Goal: Task Accomplishment & Management: Manage account settings

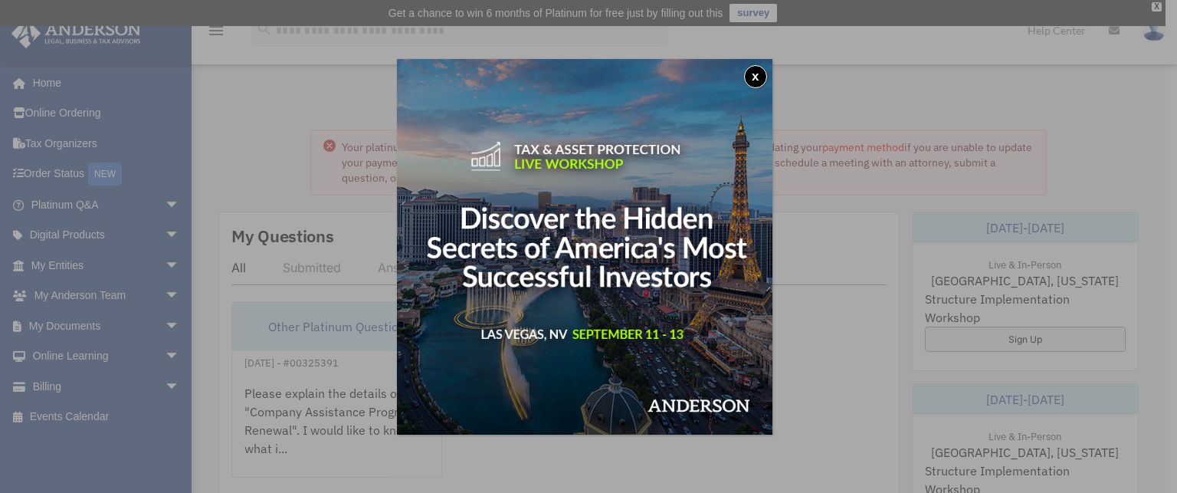
click at [754, 70] on button "x" at bounding box center [755, 76] width 23 height 23
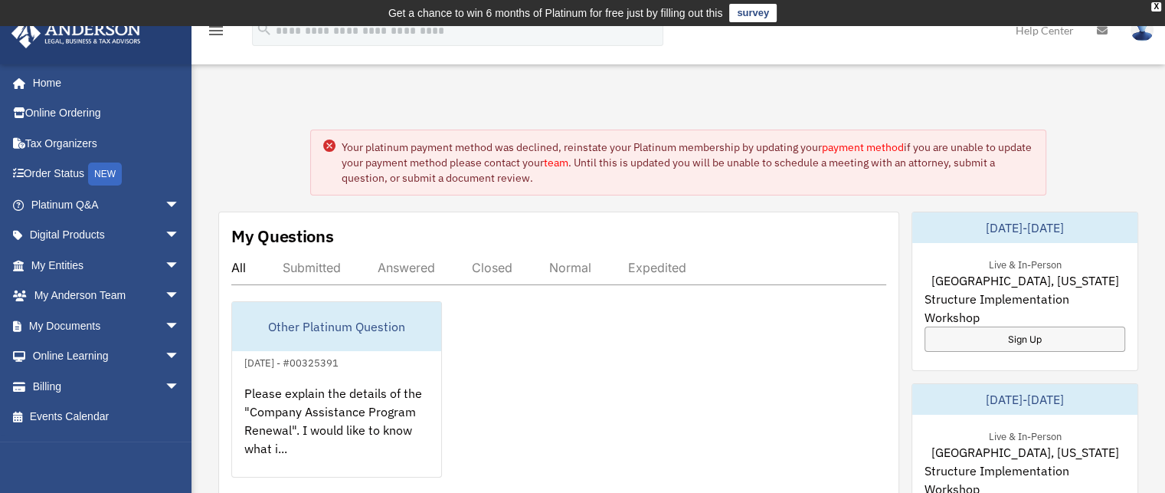
click at [840, 148] on link "payment method" at bounding box center [863, 147] width 82 height 14
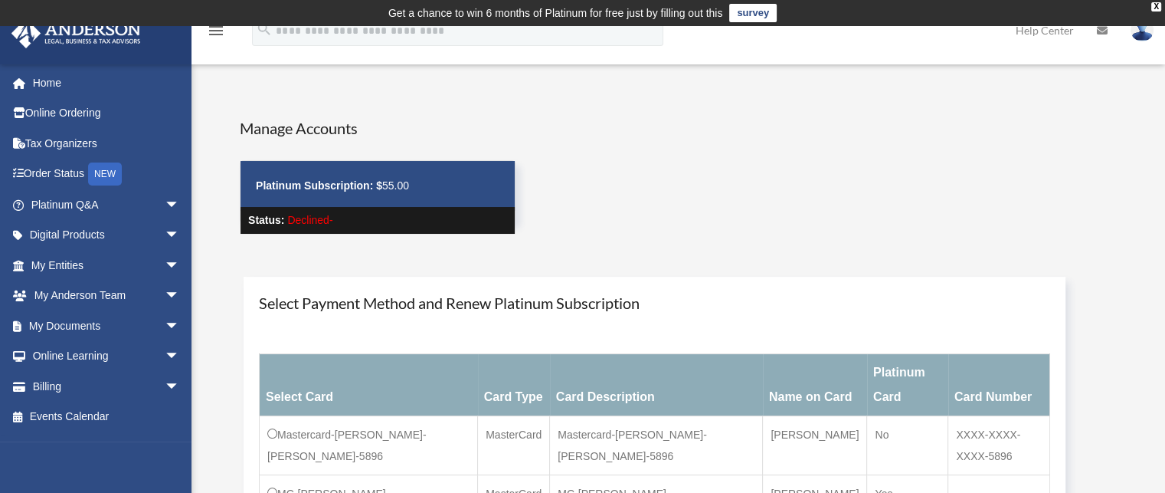
scroll to position [230, 0]
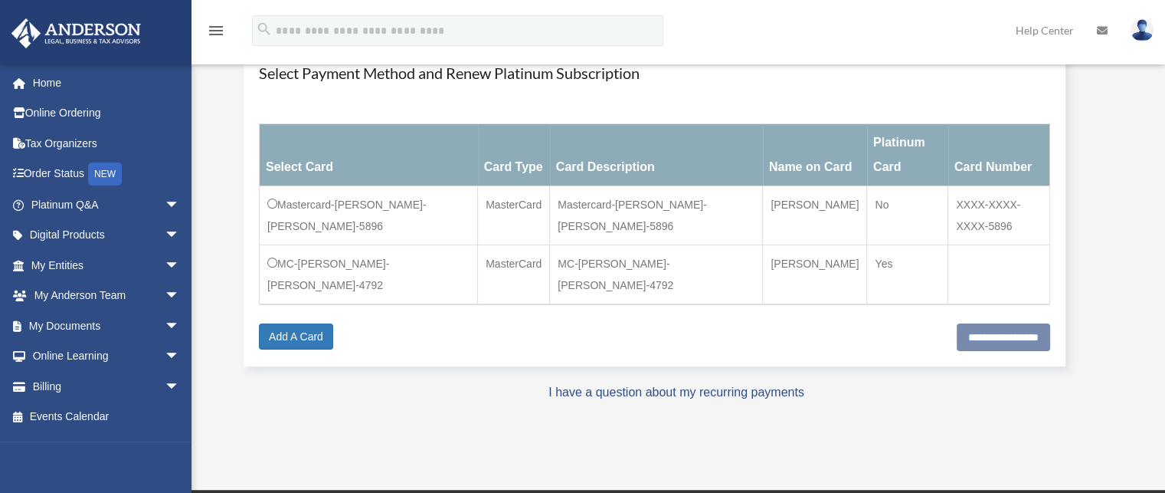
click at [264, 186] on td "Mastercard-[PERSON_NAME]-[PERSON_NAME]-5896" at bounding box center [369, 215] width 218 height 59
click at [968, 323] on input "**********" at bounding box center [1003, 337] width 93 height 28
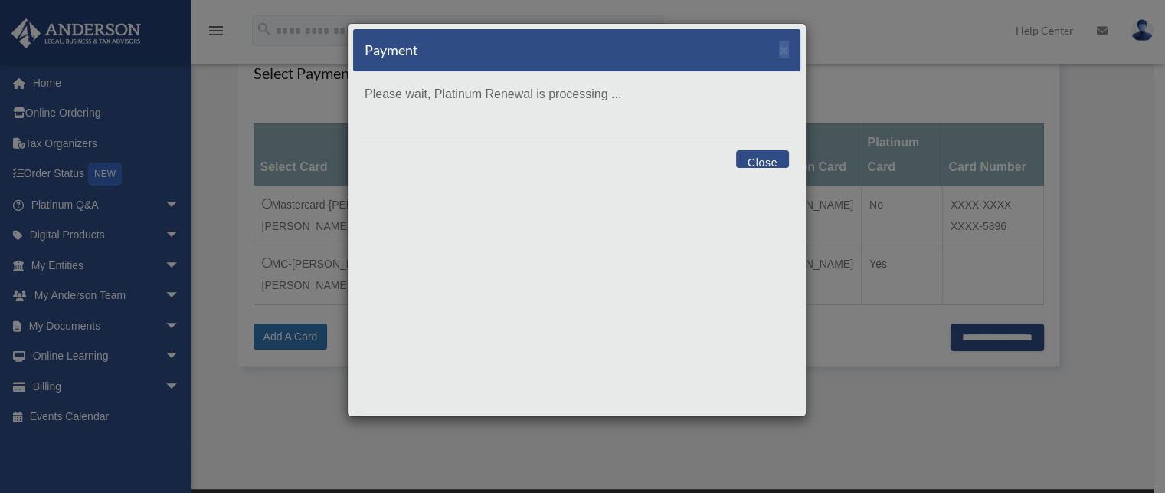
drag, startPoint x: 702, startPoint y: 44, endPoint x: 831, endPoint y: 43, distance: 128.7
click at [831, 43] on div "Payment × Please wait, Platinum Renewal is processing ... Close" at bounding box center [582, 246] width 1165 height 493
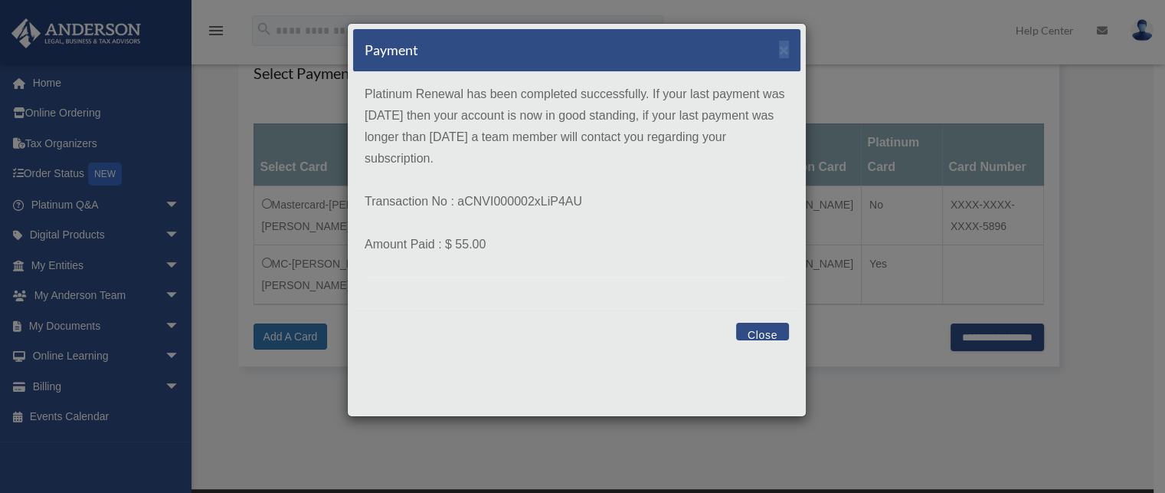
click at [755, 329] on button "Close" at bounding box center [762, 332] width 53 height 18
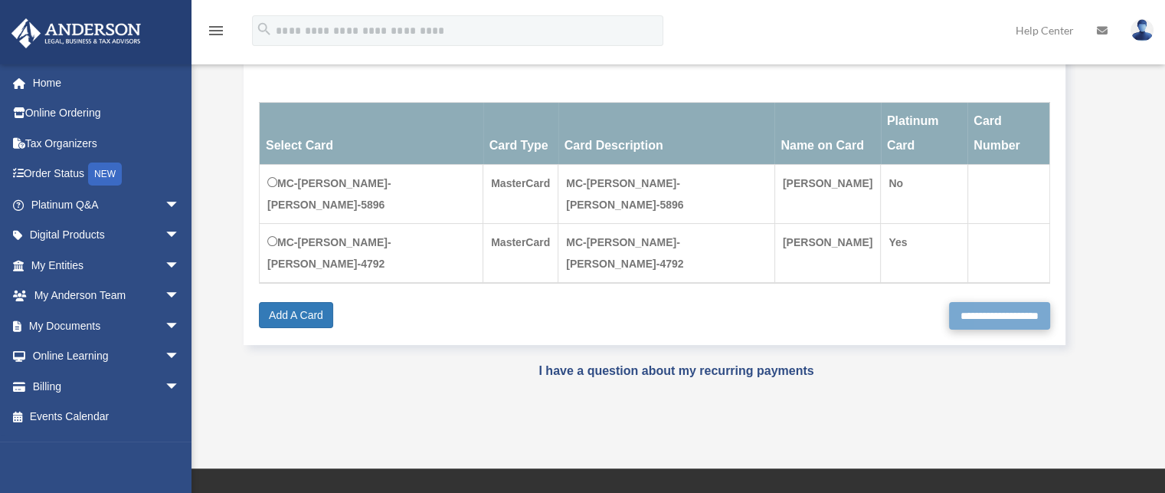
scroll to position [256, 0]
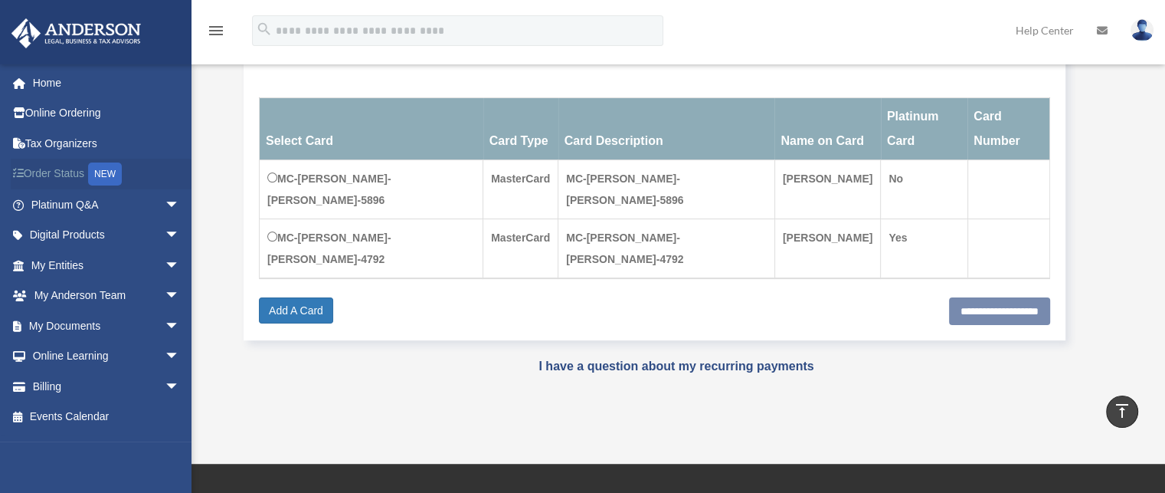
click at [35, 169] on link "Order Status NEW" at bounding box center [107, 174] width 192 height 31
